Goal: Information Seeking & Learning: Learn about a topic

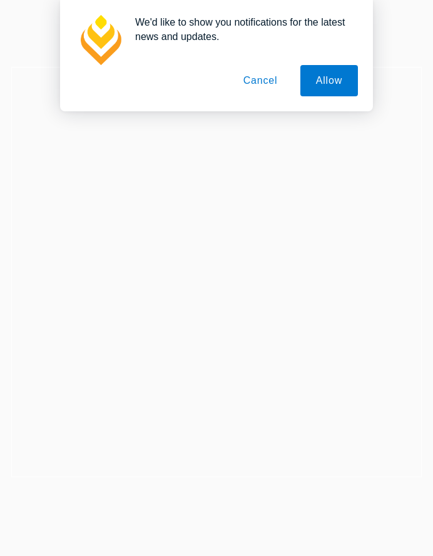
click at [257, 75] on button "Cancel" at bounding box center [261, 80] width 66 height 31
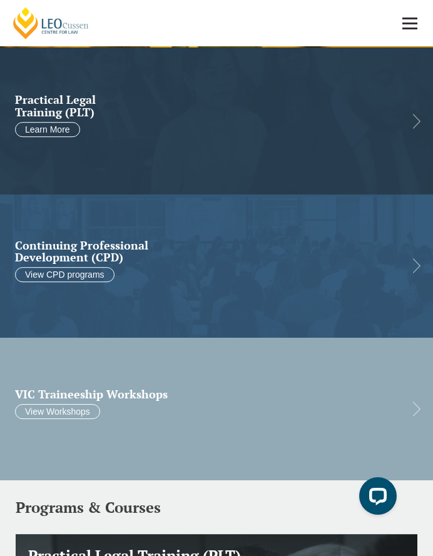
scroll to position [438, 0]
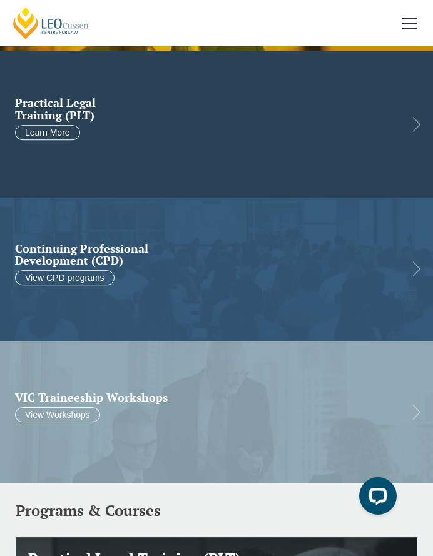
click at [189, 131] on link at bounding box center [216, 124] width 433 height 147
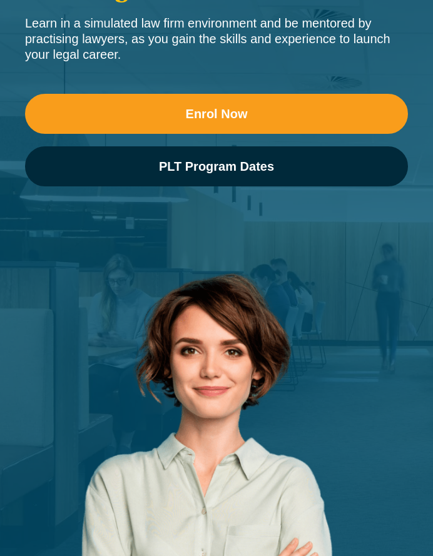
scroll to position [63, 0]
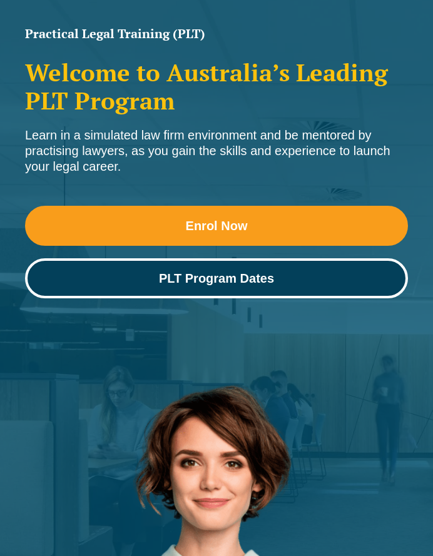
click at [204, 280] on span "PLT Program Dates" at bounding box center [216, 278] width 115 height 13
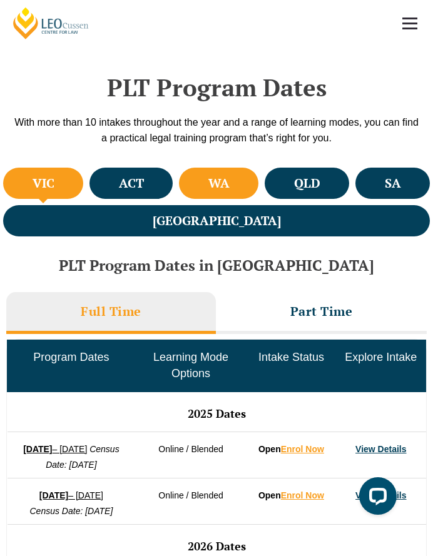
click at [193, 176] on li "WA" at bounding box center [218, 183] width 79 height 31
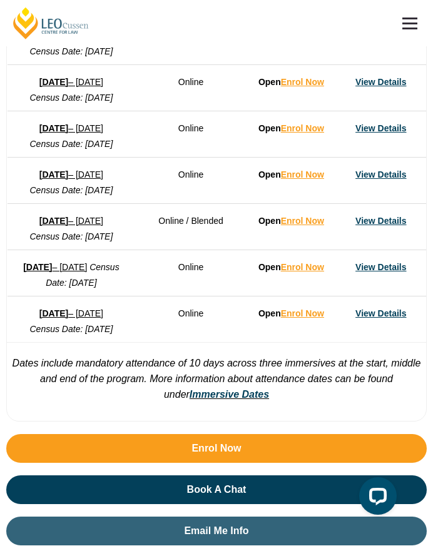
scroll to position [939, 0]
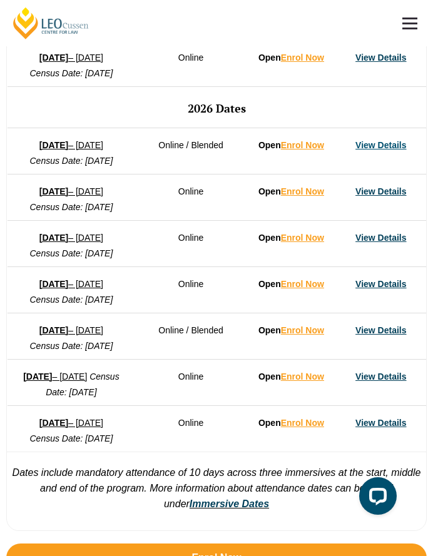
click at [391, 196] on link "View Details" at bounding box center [380, 191] width 51 height 10
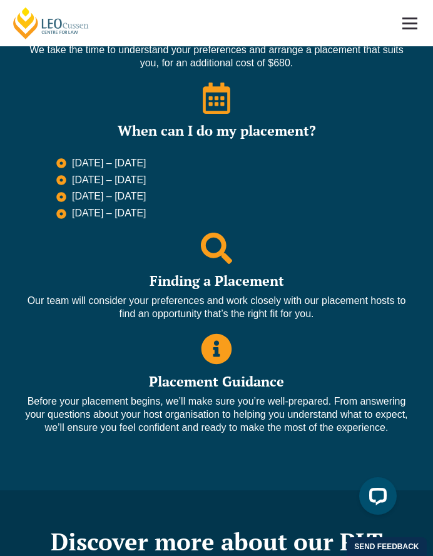
scroll to position [1502, 0]
